Goal: Information Seeking & Learning: Learn about a topic

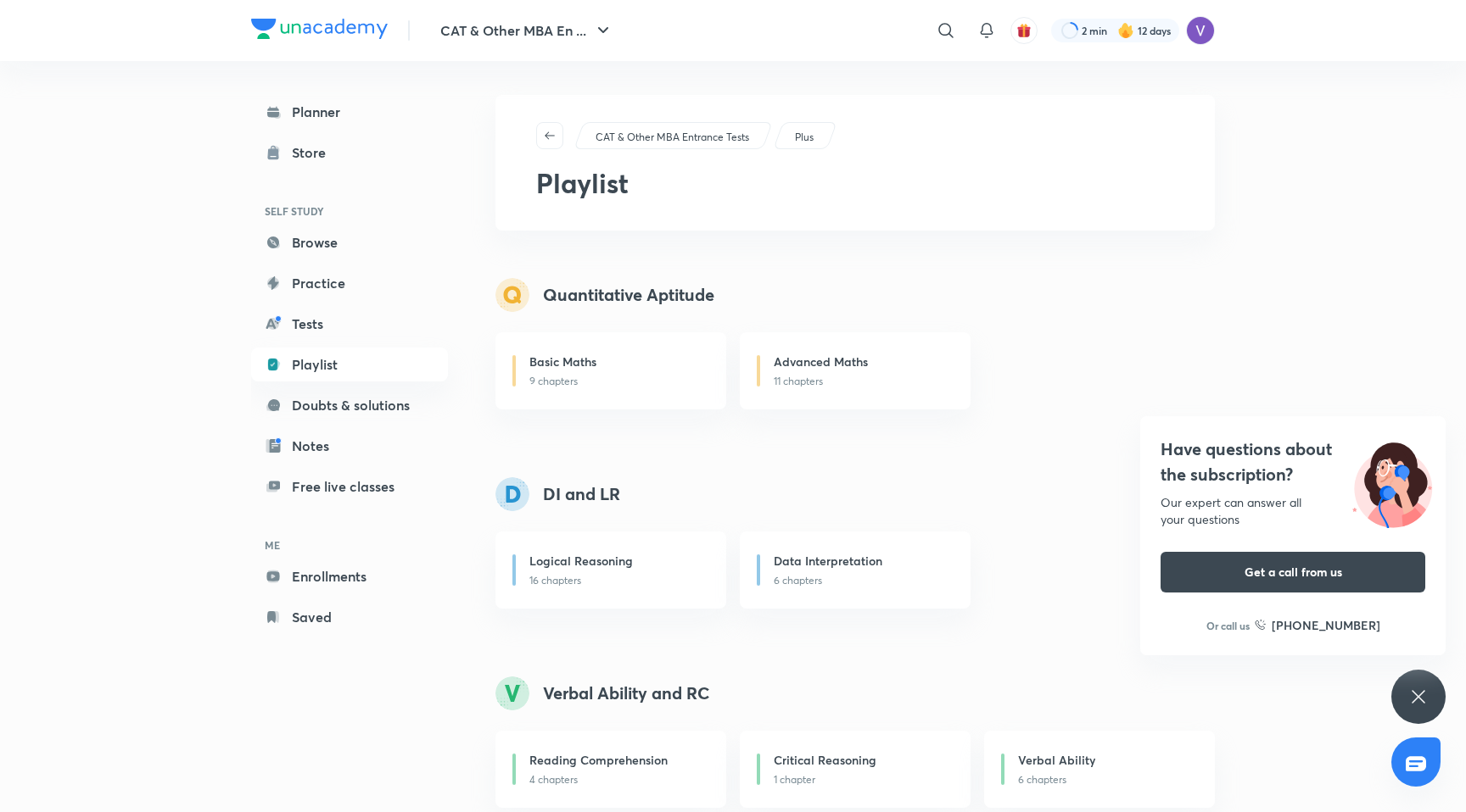
click at [1419, 703] on icon at bounding box center [1418, 696] width 20 height 20
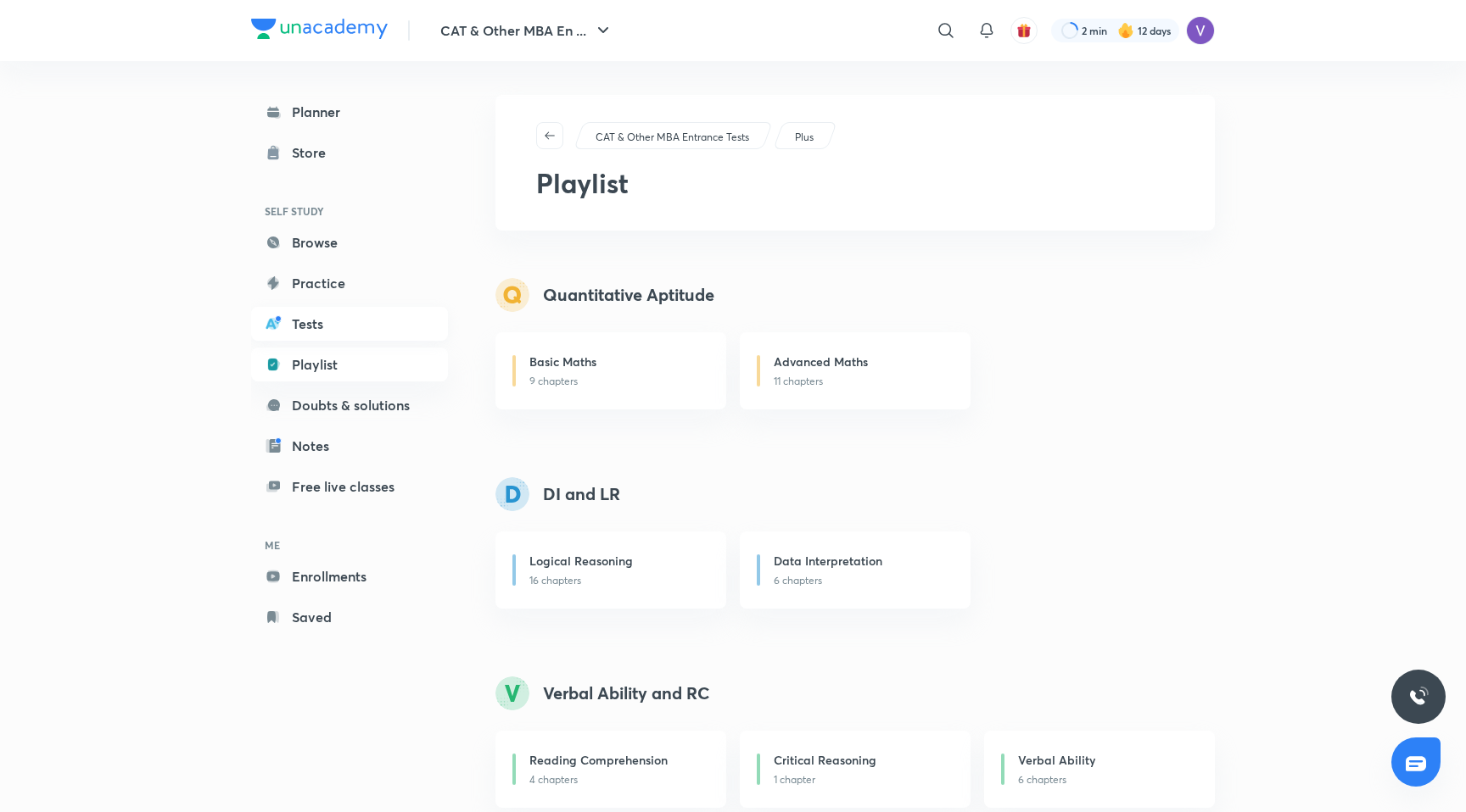
click at [365, 335] on link "Tests" at bounding box center [350, 323] width 197 height 34
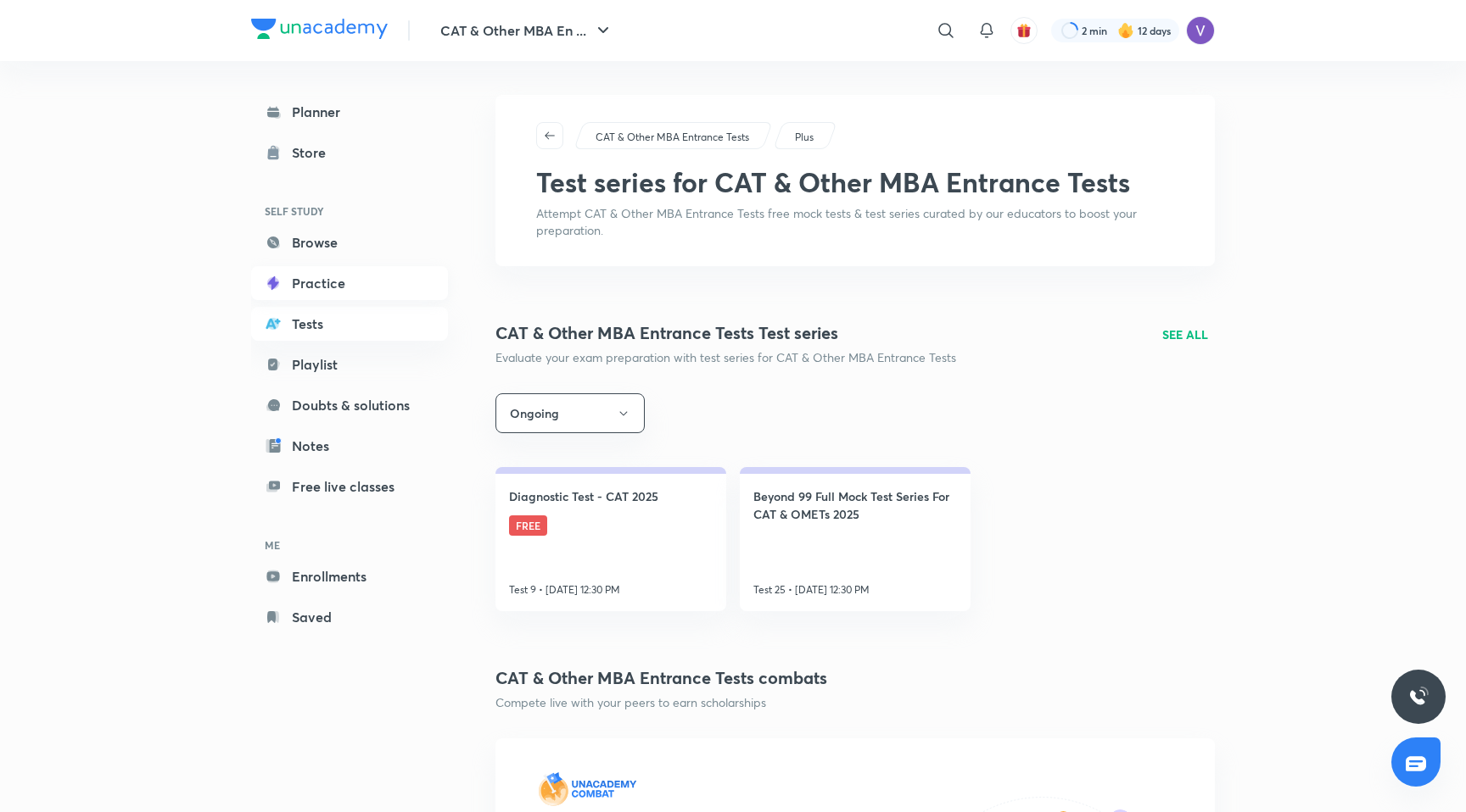
click at [338, 286] on link "Practice" at bounding box center [350, 283] width 197 height 34
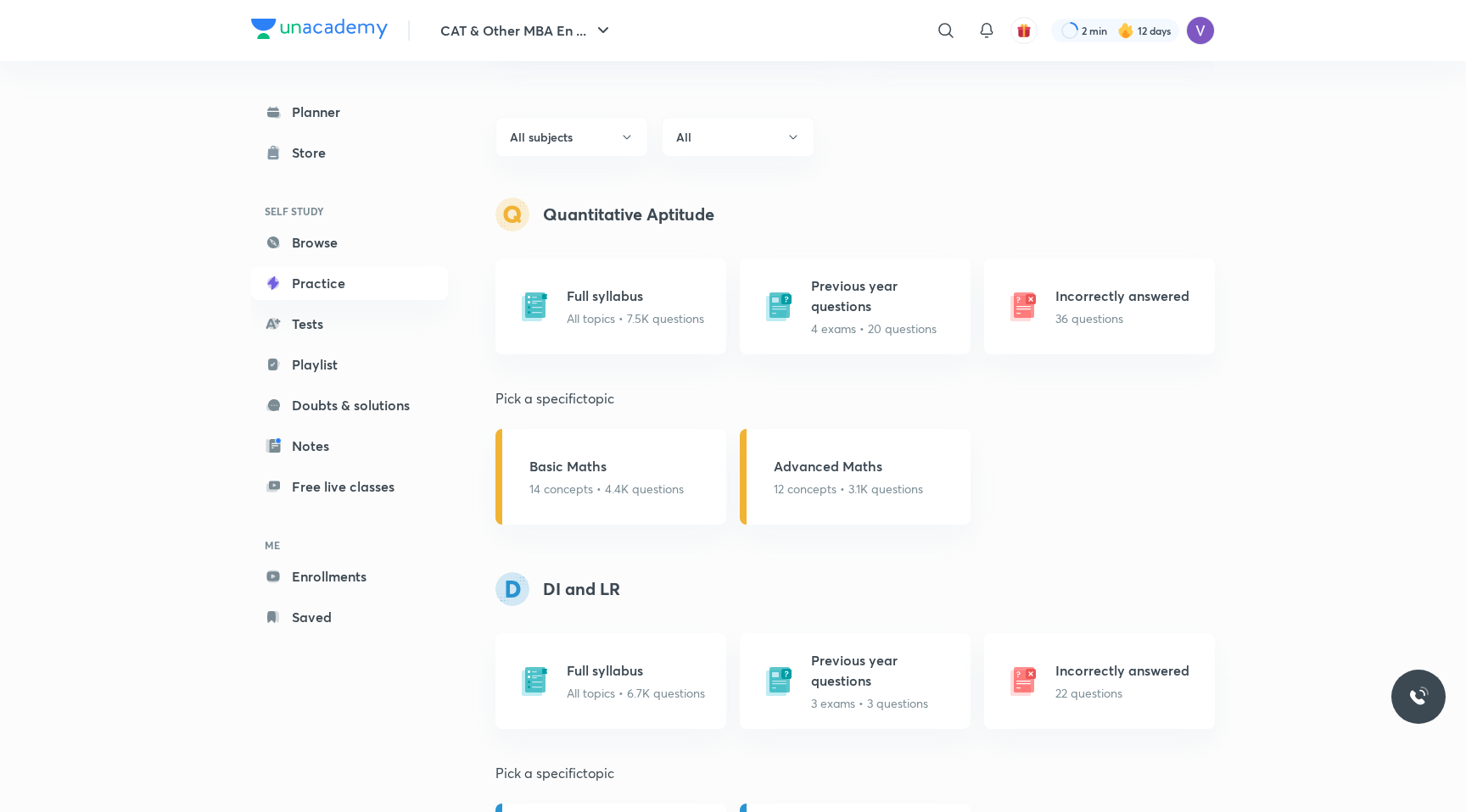
scroll to position [578, 0]
click at [372, 258] on link "Browse" at bounding box center [350, 242] width 197 height 34
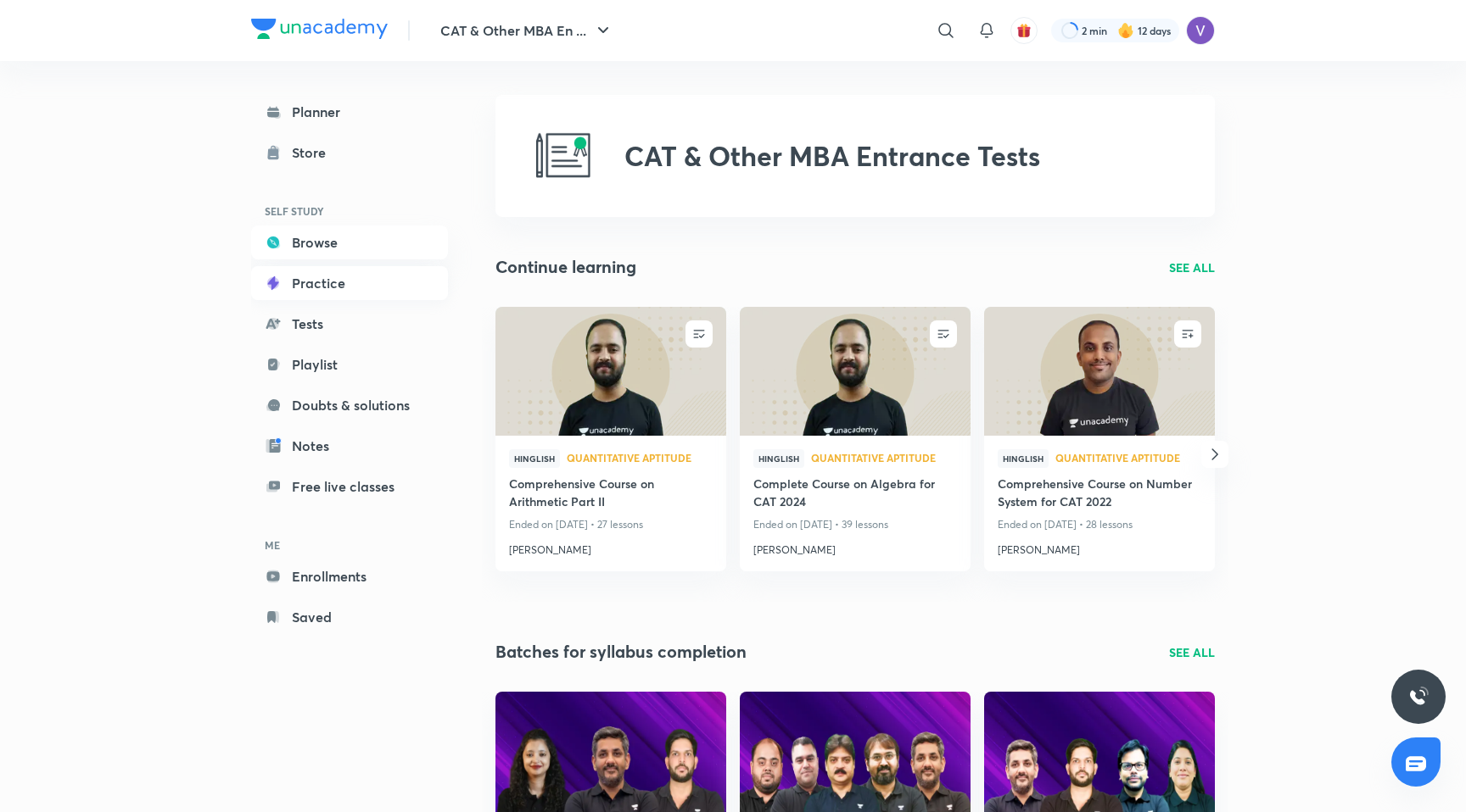
click at [372, 278] on link "Practice" at bounding box center [350, 283] width 197 height 34
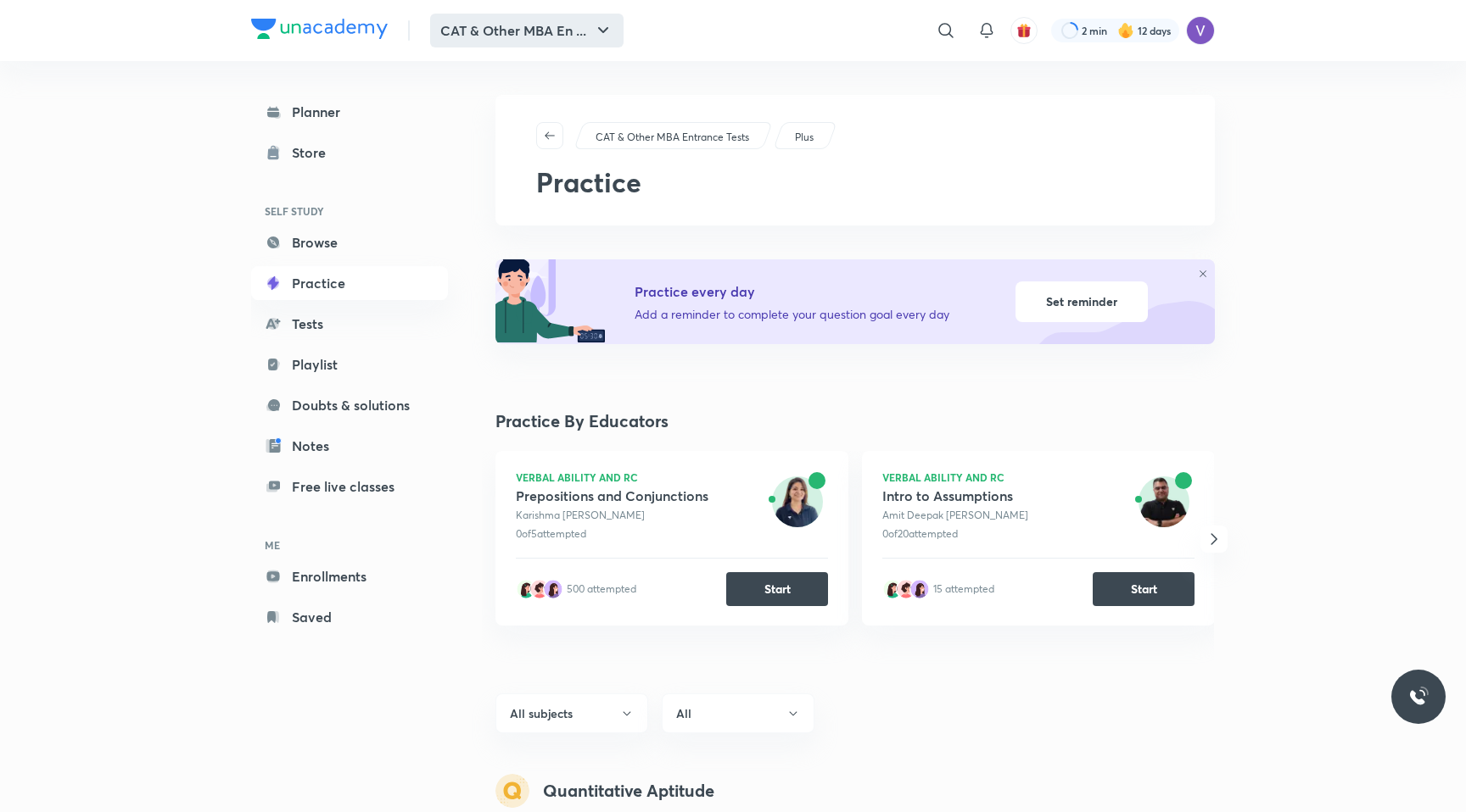
click at [517, 39] on button "CAT & Other MBA En ..." at bounding box center [527, 30] width 194 height 34
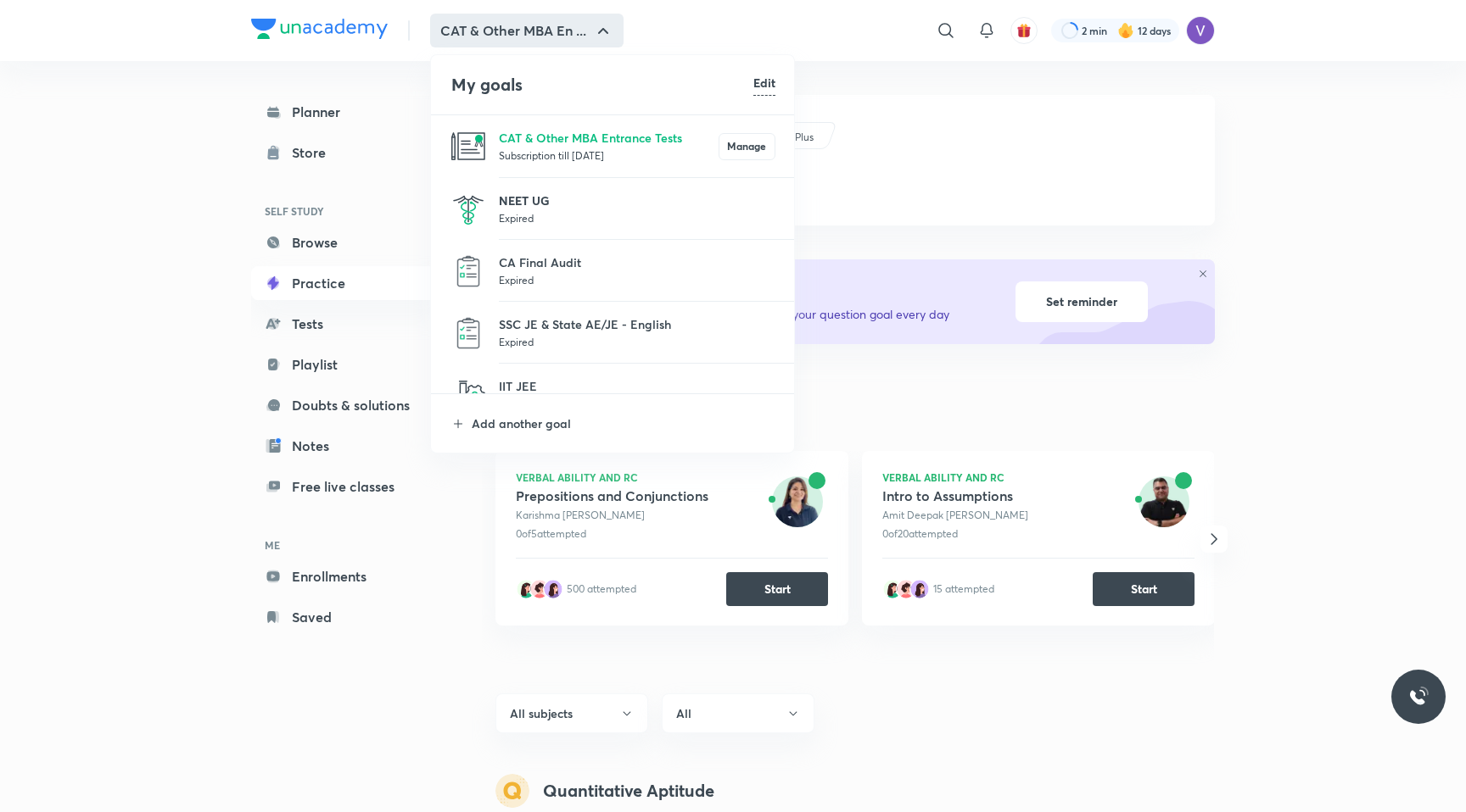
click at [529, 199] on p "NEET UG" at bounding box center [637, 201] width 277 height 18
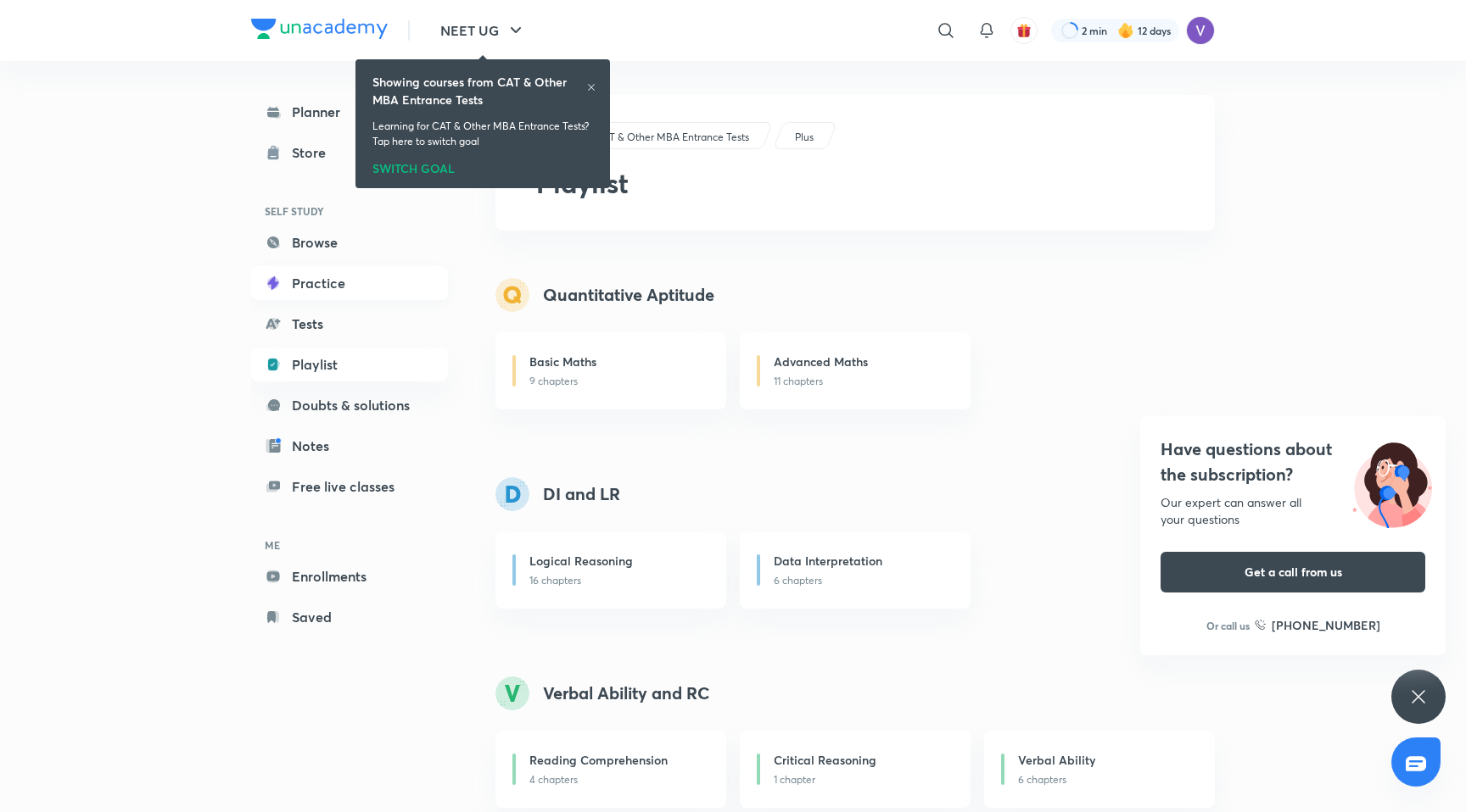
click at [298, 282] on link "Practice" at bounding box center [350, 283] width 197 height 34
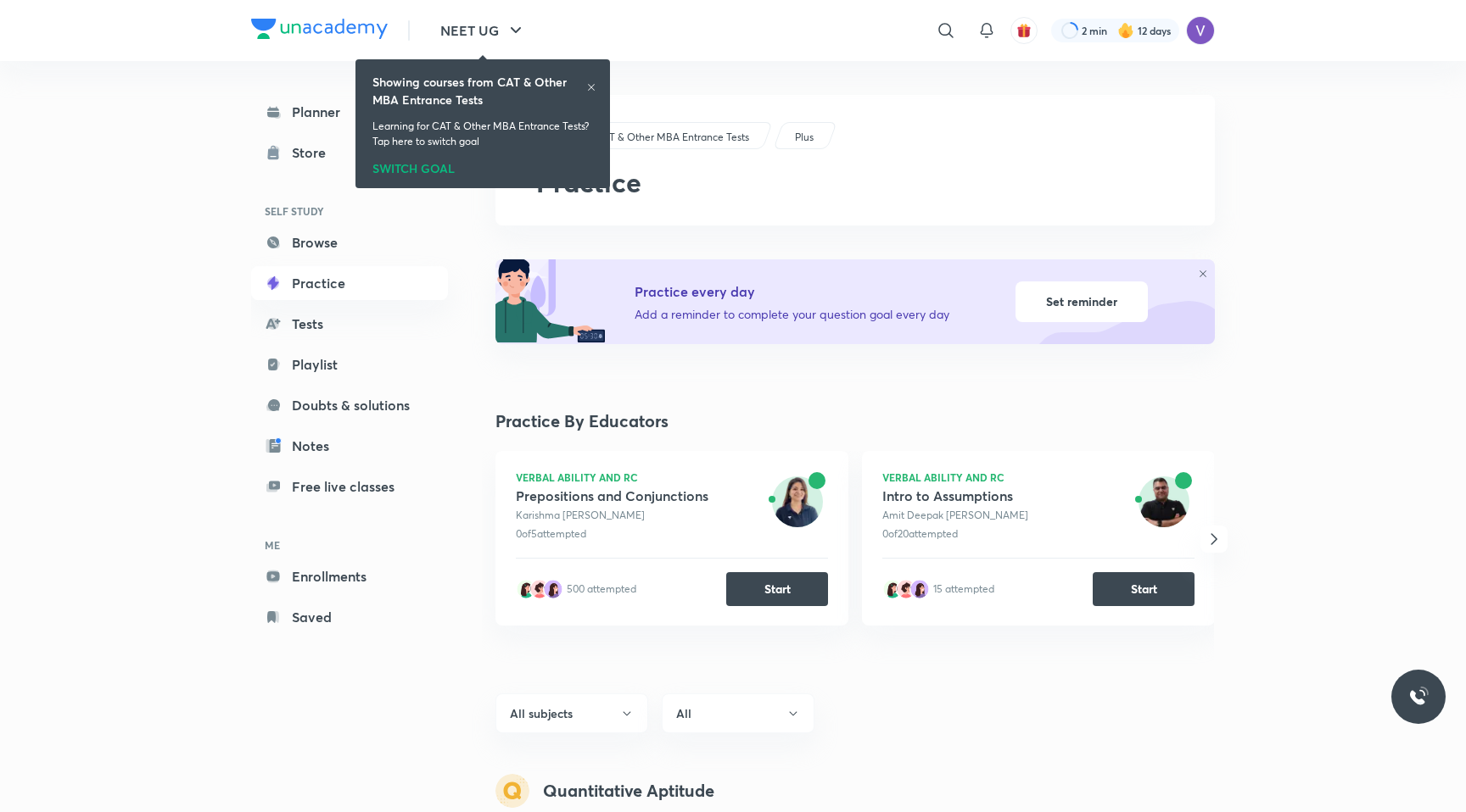
click at [420, 169] on div "SWITCH GOAL" at bounding box center [483, 165] width 221 height 18
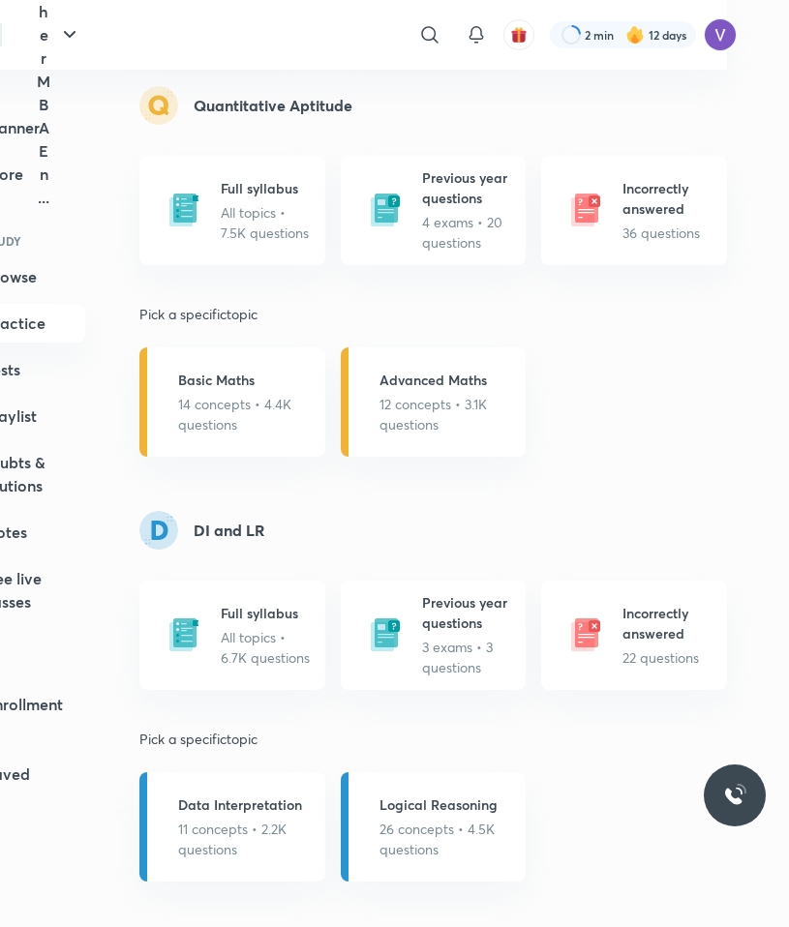
scroll to position [737, 72]
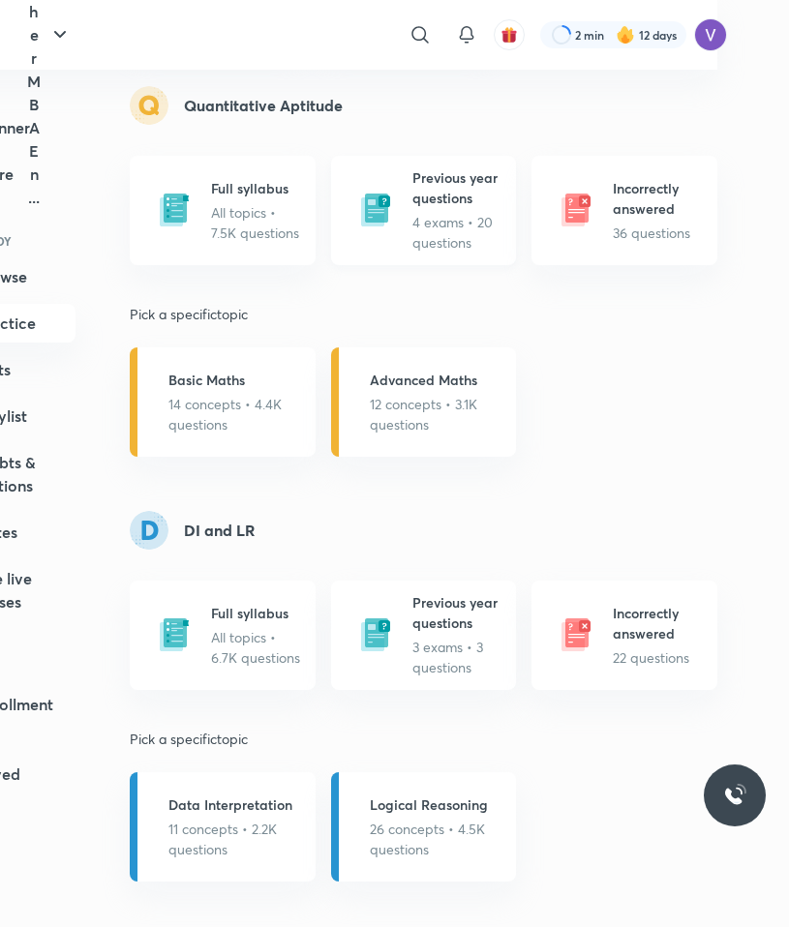
click at [436, 206] on h5 "Previous year questions" at bounding box center [458, 187] width 93 height 41
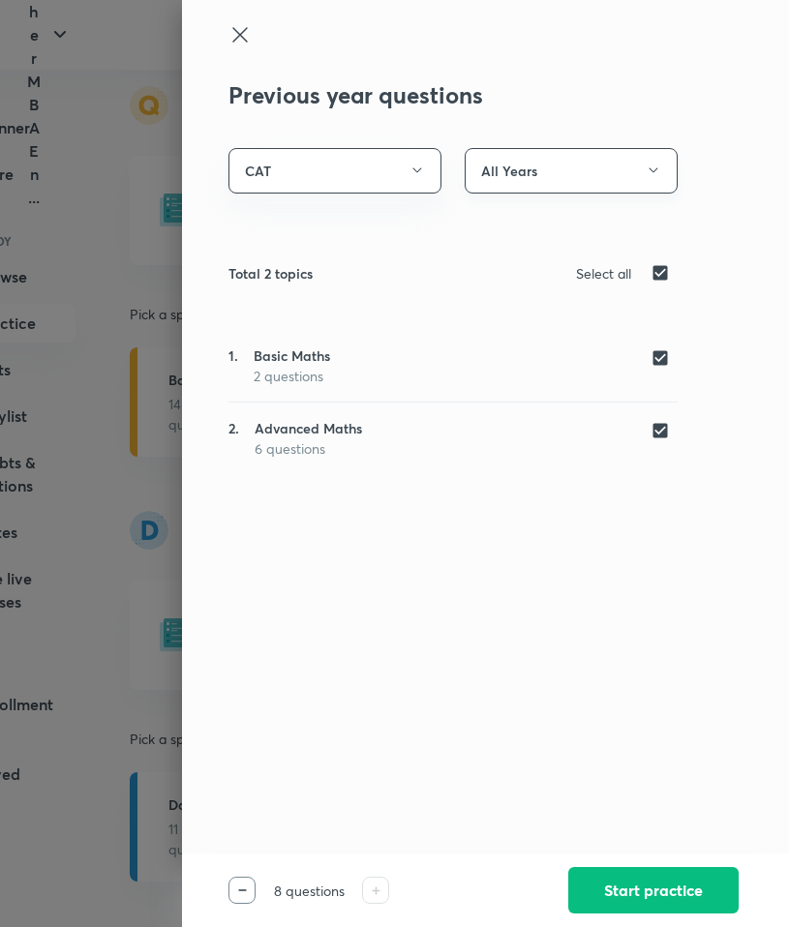
click at [612, 169] on button "All Years" at bounding box center [571, 170] width 213 height 45
click at [612, 169] on div at bounding box center [394, 463] width 789 height 927
click at [245, 37] on icon at bounding box center [239, 34] width 23 height 23
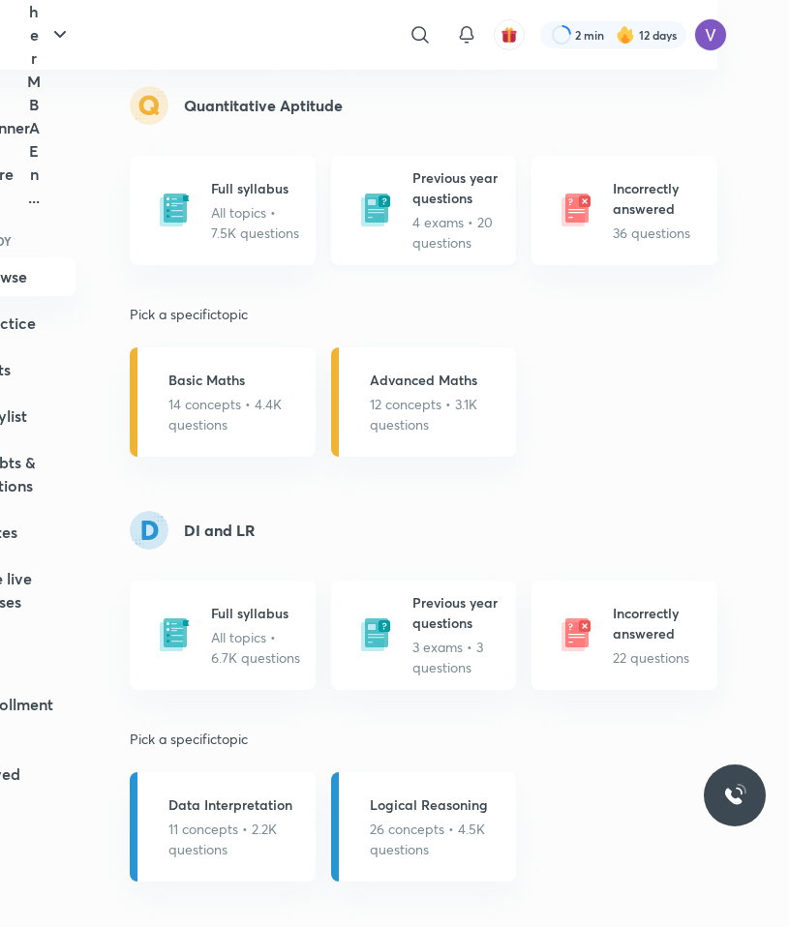
click at [441, 201] on h5 "Previous year questions" at bounding box center [458, 187] width 93 height 41
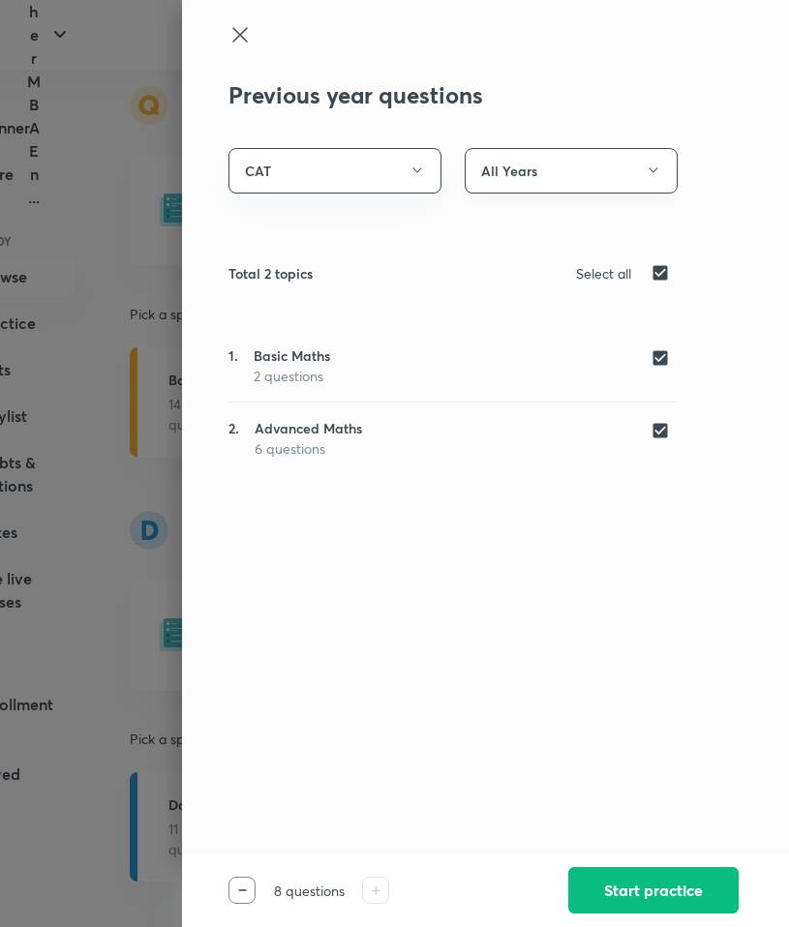
click at [567, 162] on button "All Years" at bounding box center [571, 170] width 213 height 45
click at [338, 160] on div at bounding box center [394, 463] width 789 height 927
click at [338, 167] on button "CAT" at bounding box center [334, 170] width 213 height 45
click at [338, 167] on div at bounding box center [394, 463] width 789 height 927
click at [351, 168] on button "CAT" at bounding box center [334, 170] width 213 height 45
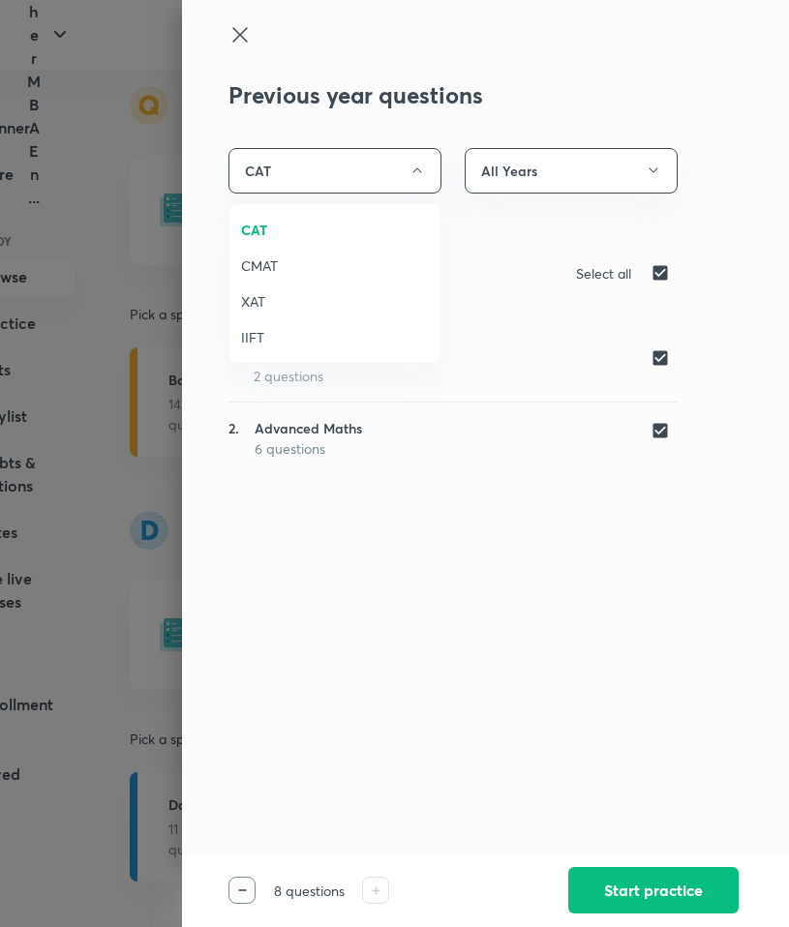
click at [365, 261] on span "CMAT" at bounding box center [334, 266] width 187 height 20
click at [585, 157] on button "All Years" at bounding box center [571, 170] width 213 height 45
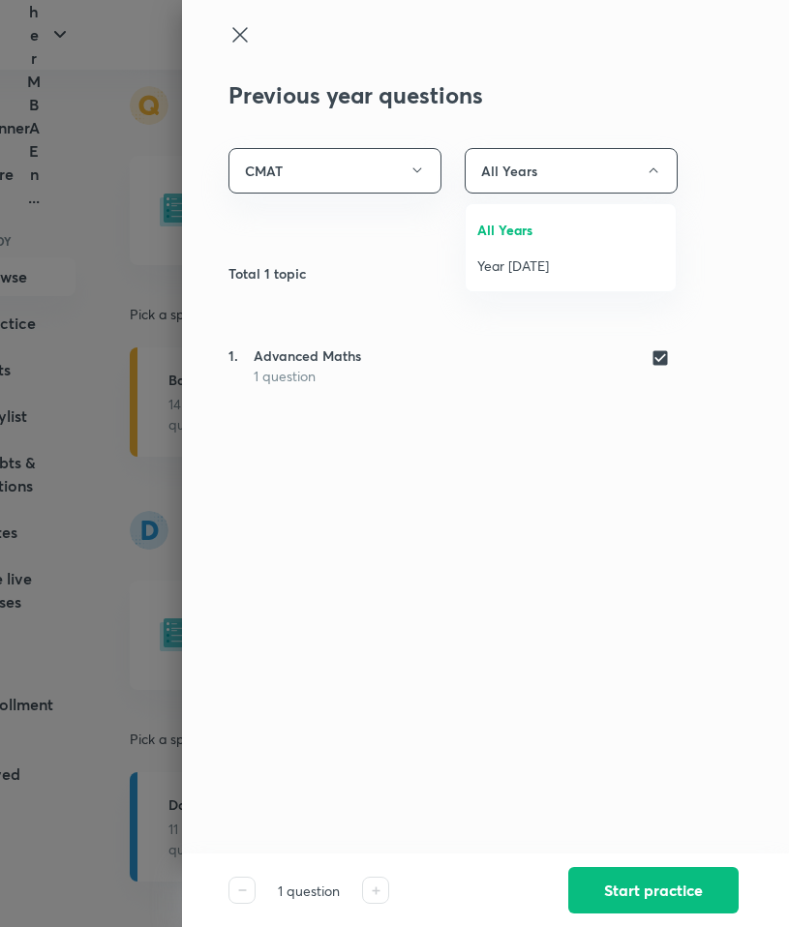
click at [585, 156] on div at bounding box center [394, 463] width 789 height 927
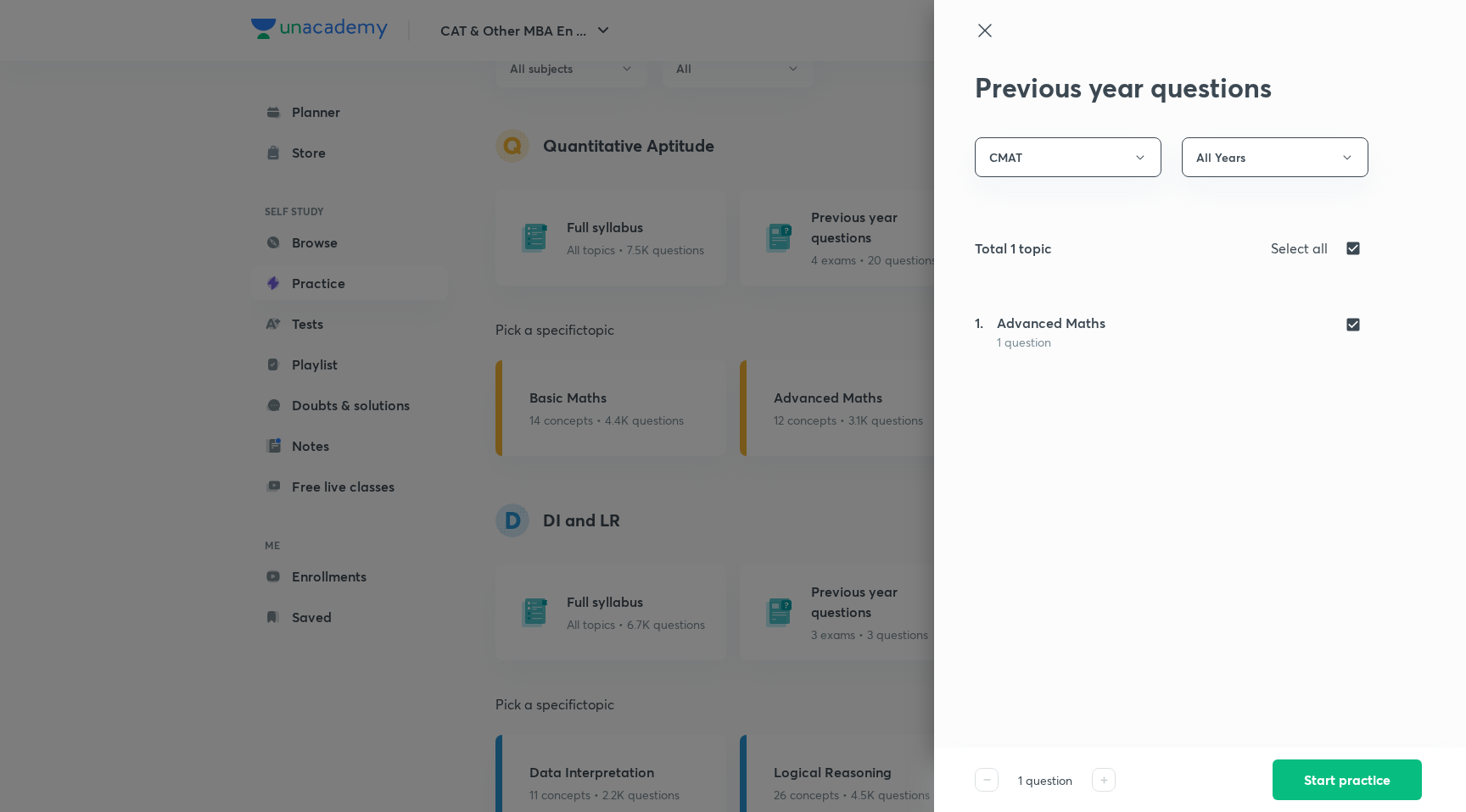
click at [691, 32] on icon at bounding box center [984, 30] width 13 height 13
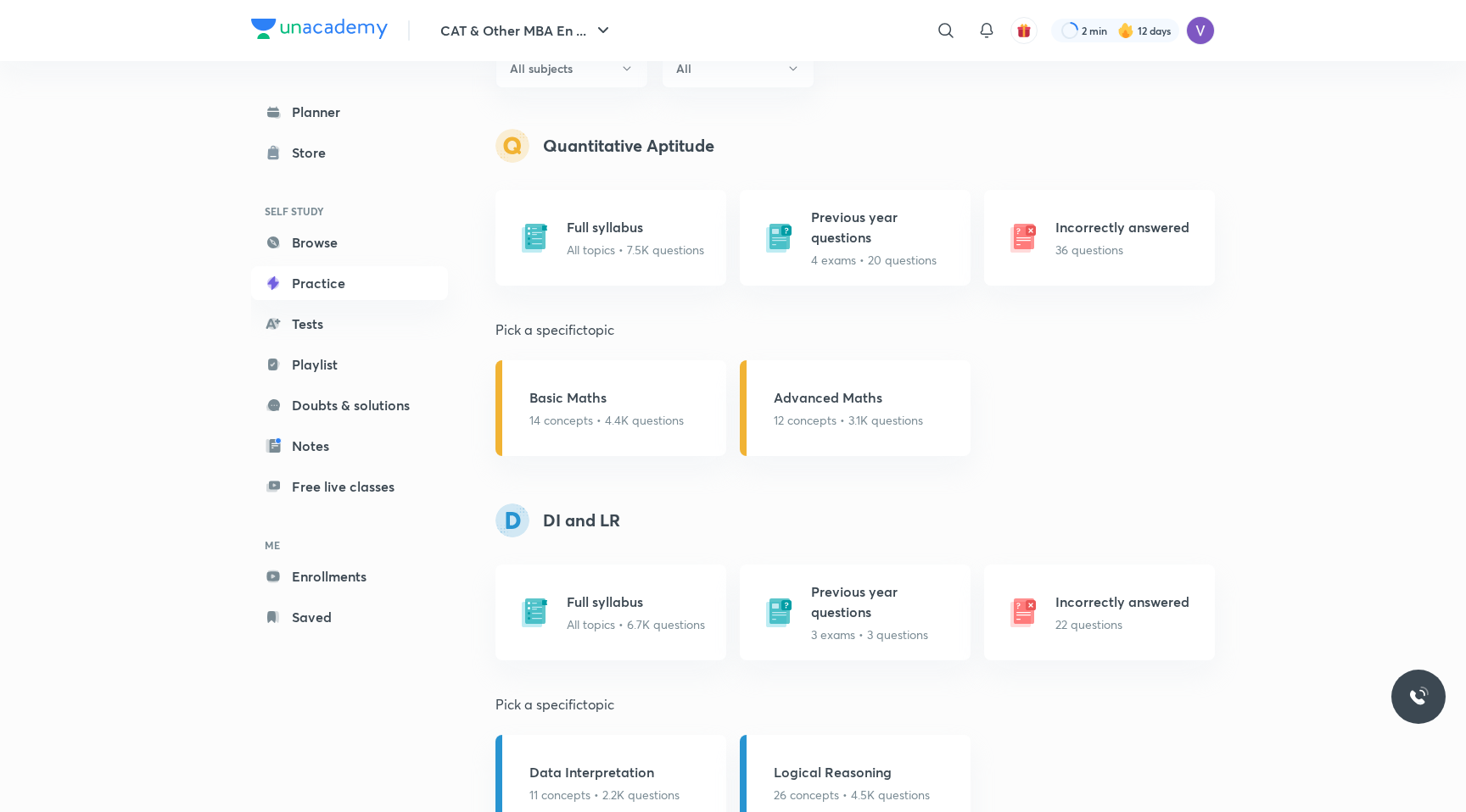
click at [691, 371] on div "Basic Maths 14 concepts • 4.4K questions Advanced Maths 12 concepts • 3.1K ques…" at bounding box center [854, 407] width 719 height 95
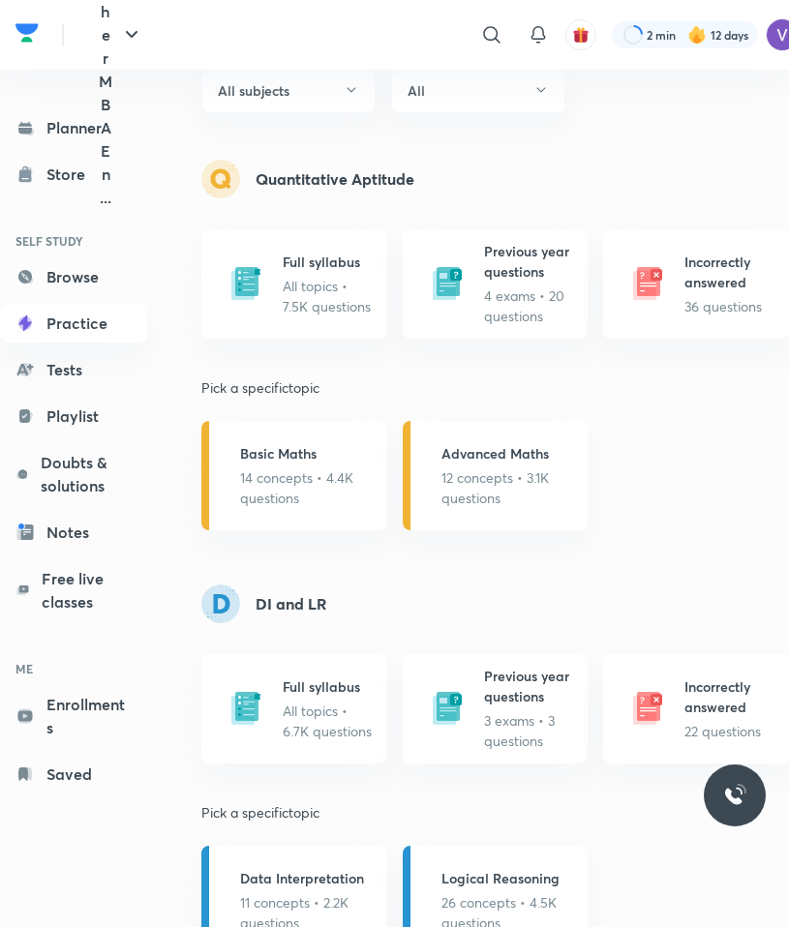
scroll to position [666, 0]
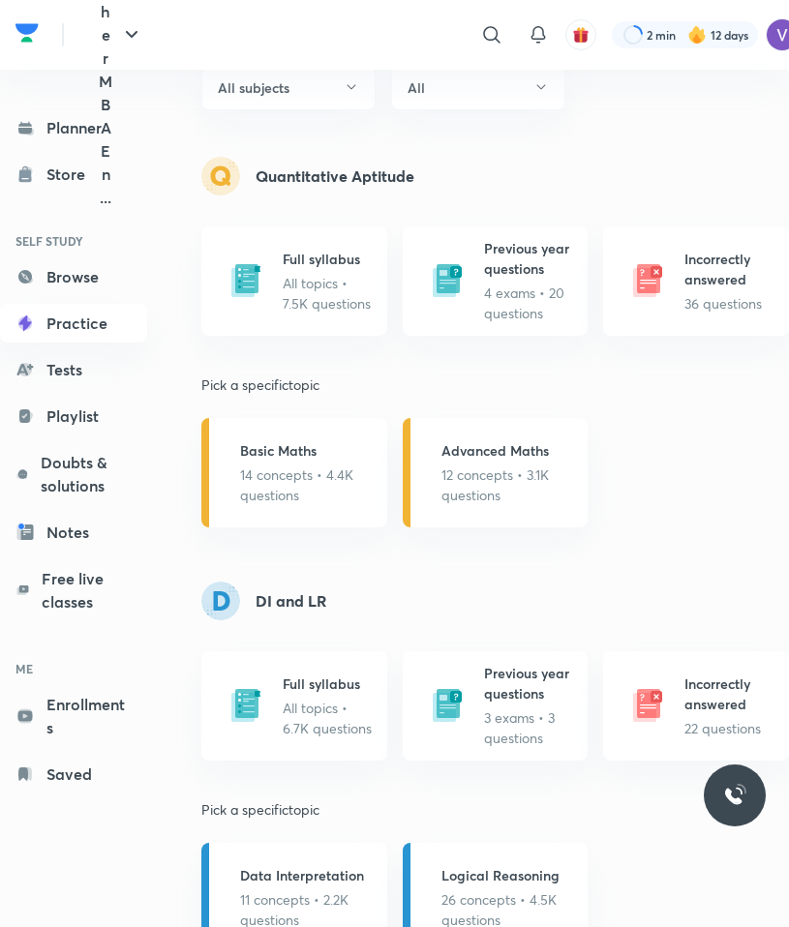
click at [708, 526] on div "Basic Maths 14 concepts • 4.4K questions Advanced Maths 12 concepts • 3.1K ques…" at bounding box center [495, 472] width 588 height 109
click at [519, 253] on h5 "Previous year questions" at bounding box center [530, 258] width 93 height 41
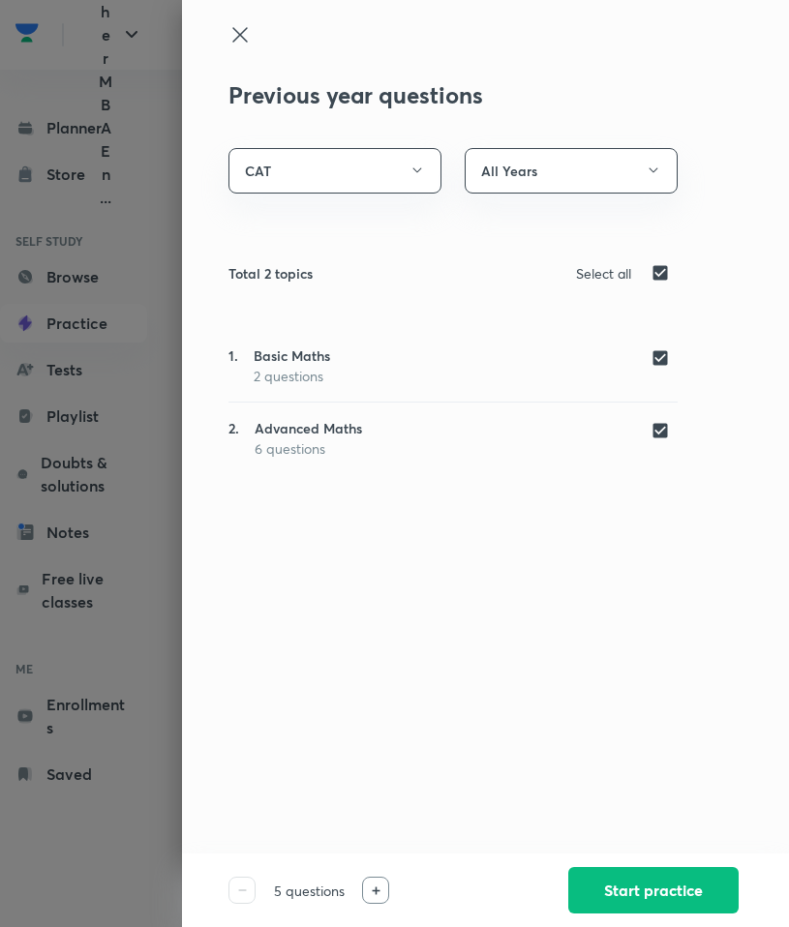
click at [245, 37] on icon at bounding box center [239, 34] width 23 height 23
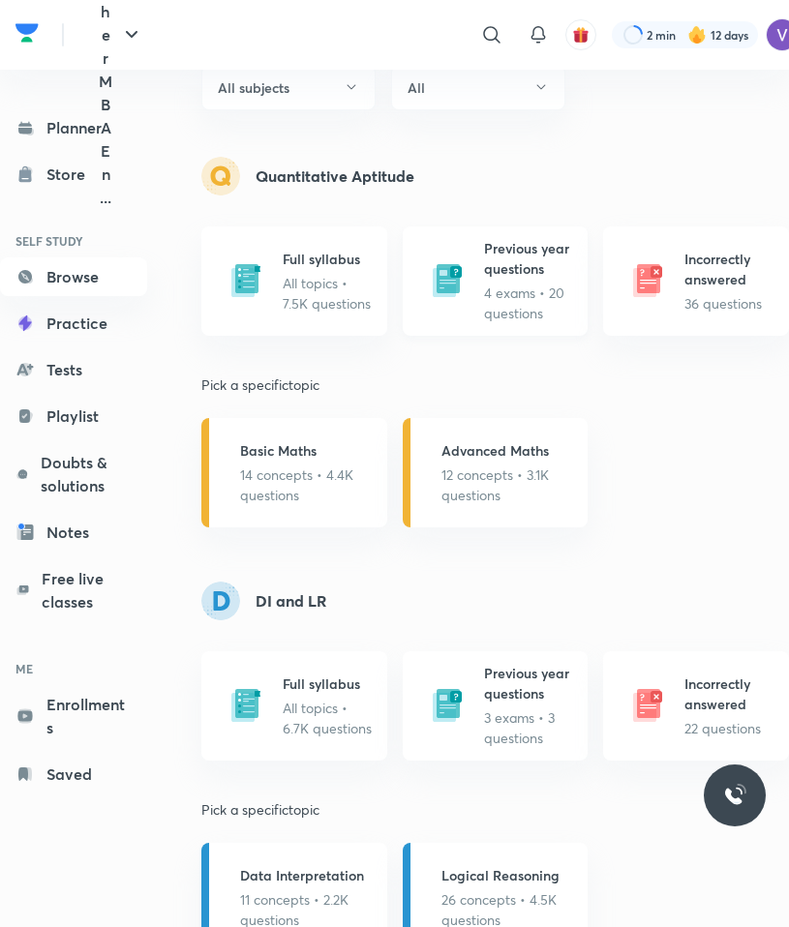
click at [526, 285] on p "4 exams • 20 questions" at bounding box center [530, 303] width 93 height 41
